Goal: Check status: Check status

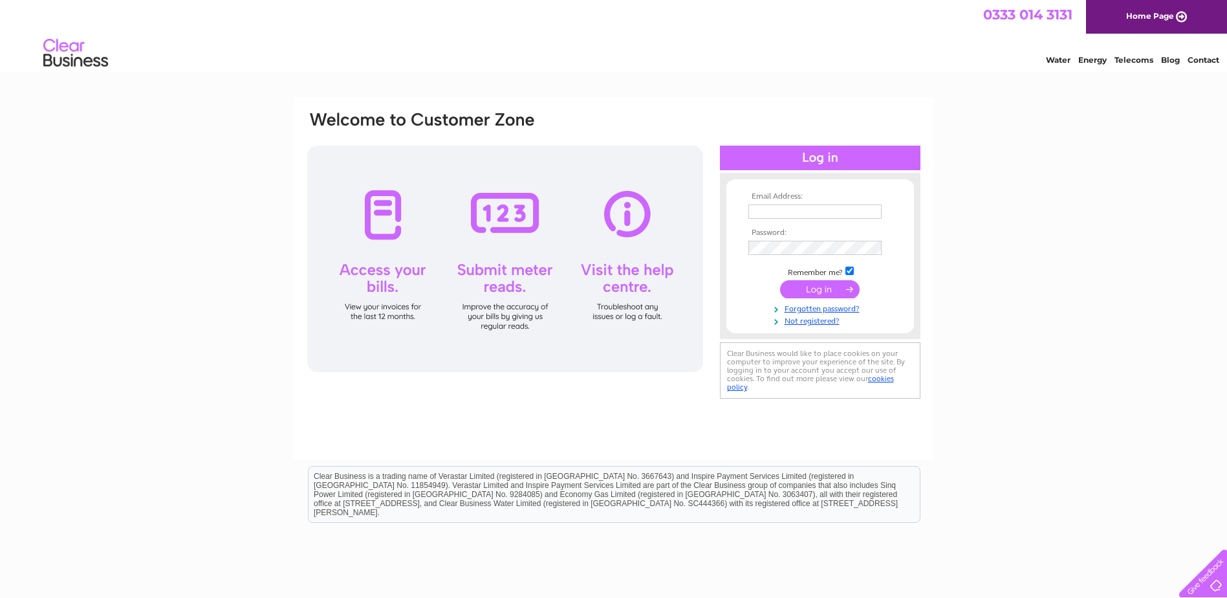
type input "[EMAIL_ADDRESS][DOMAIN_NAME]"
click at [829, 290] on input "submit" at bounding box center [820, 289] width 80 height 18
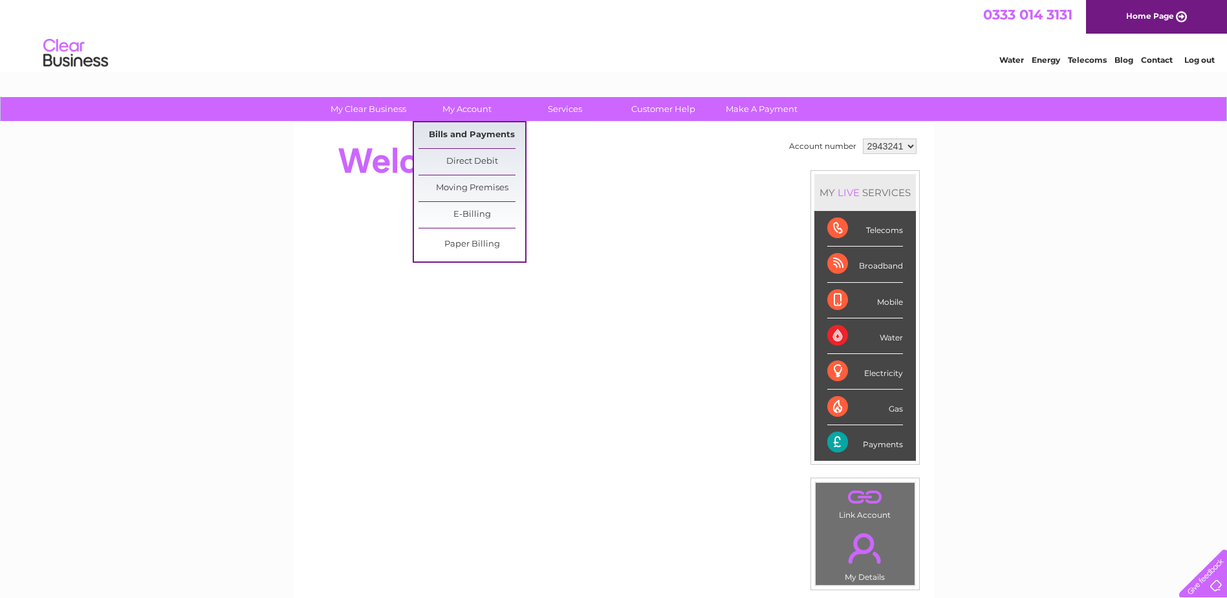
click at [495, 138] on link "Bills and Payments" at bounding box center [472, 135] width 107 height 26
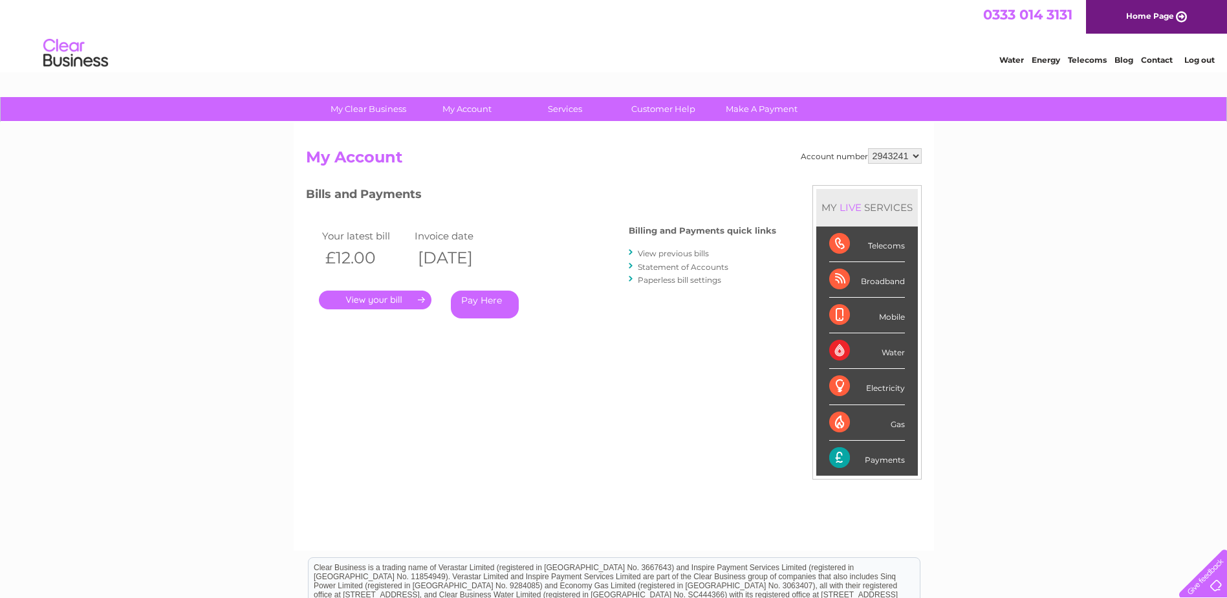
click at [416, 307] on link "." at bounding box center [375, 299] width 113 height 19
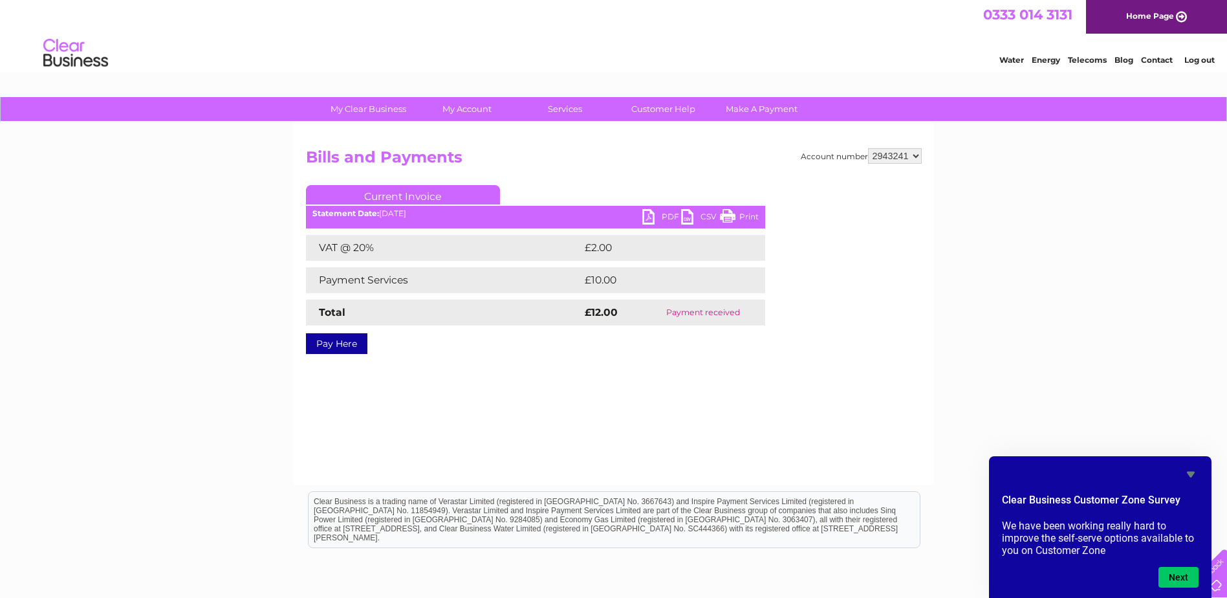
click at [1205, 63] on link "Log out" at bounding box center [1200, 60] width 30 height 10
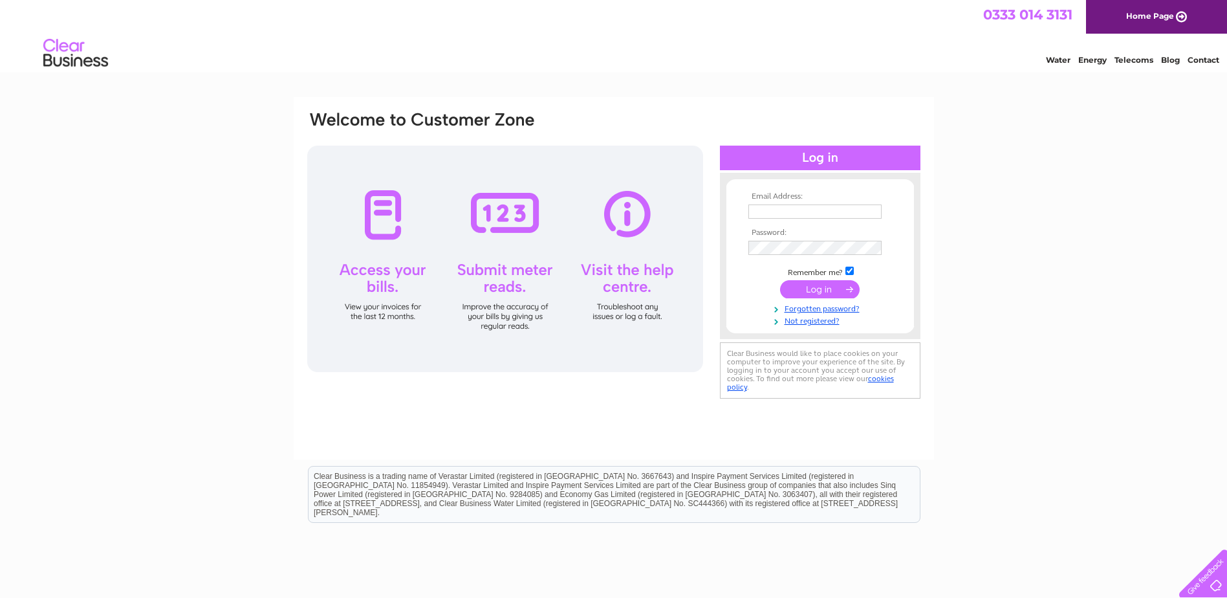
type input "[EMAIL_ADDRESS][DOMAIN_NAME]"
